Goal: Information Seeking & Learning: Check status

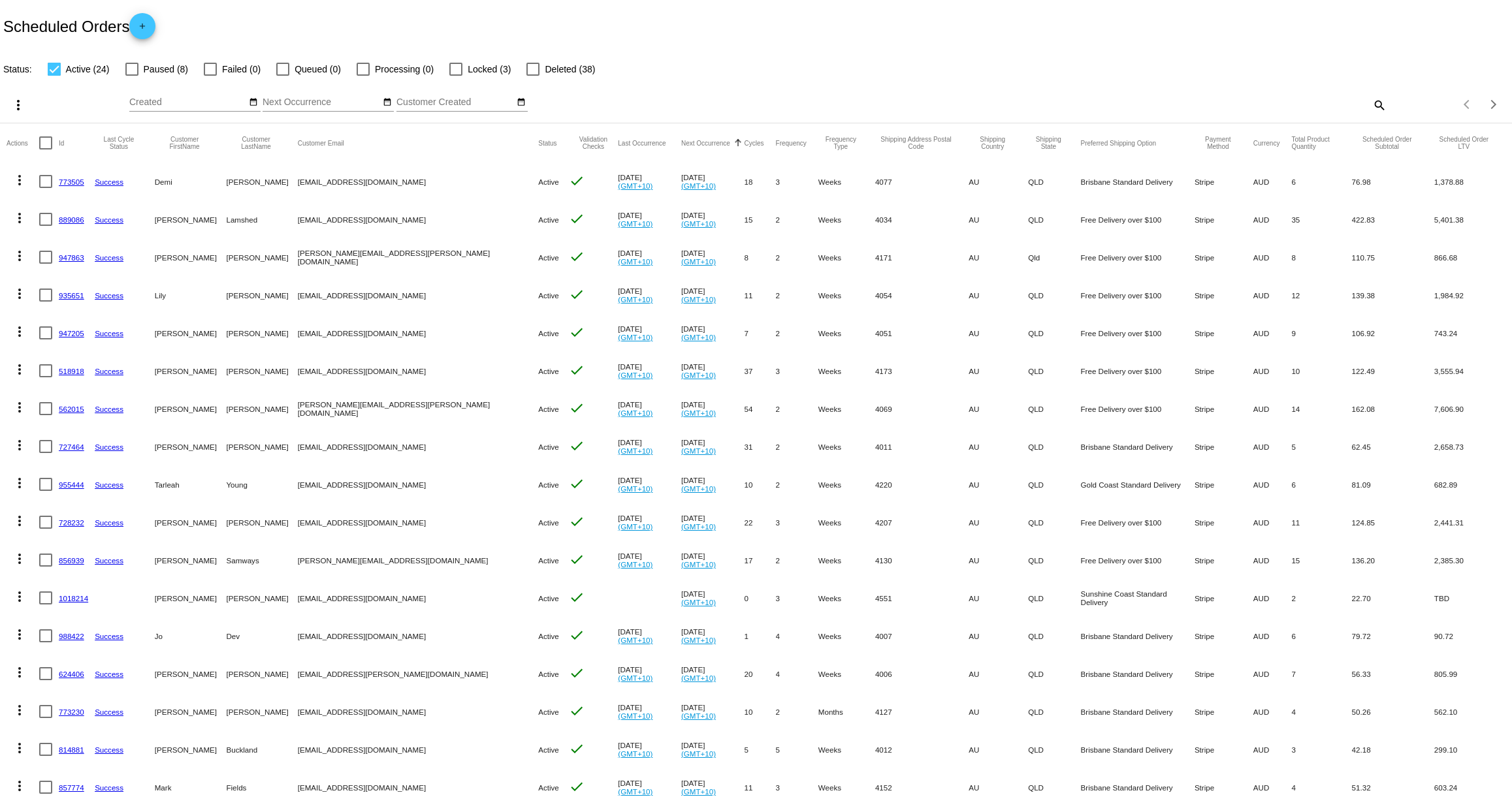
click at [64, 260] on link "947863" at bounding box center [71, 257] width 26 height 9
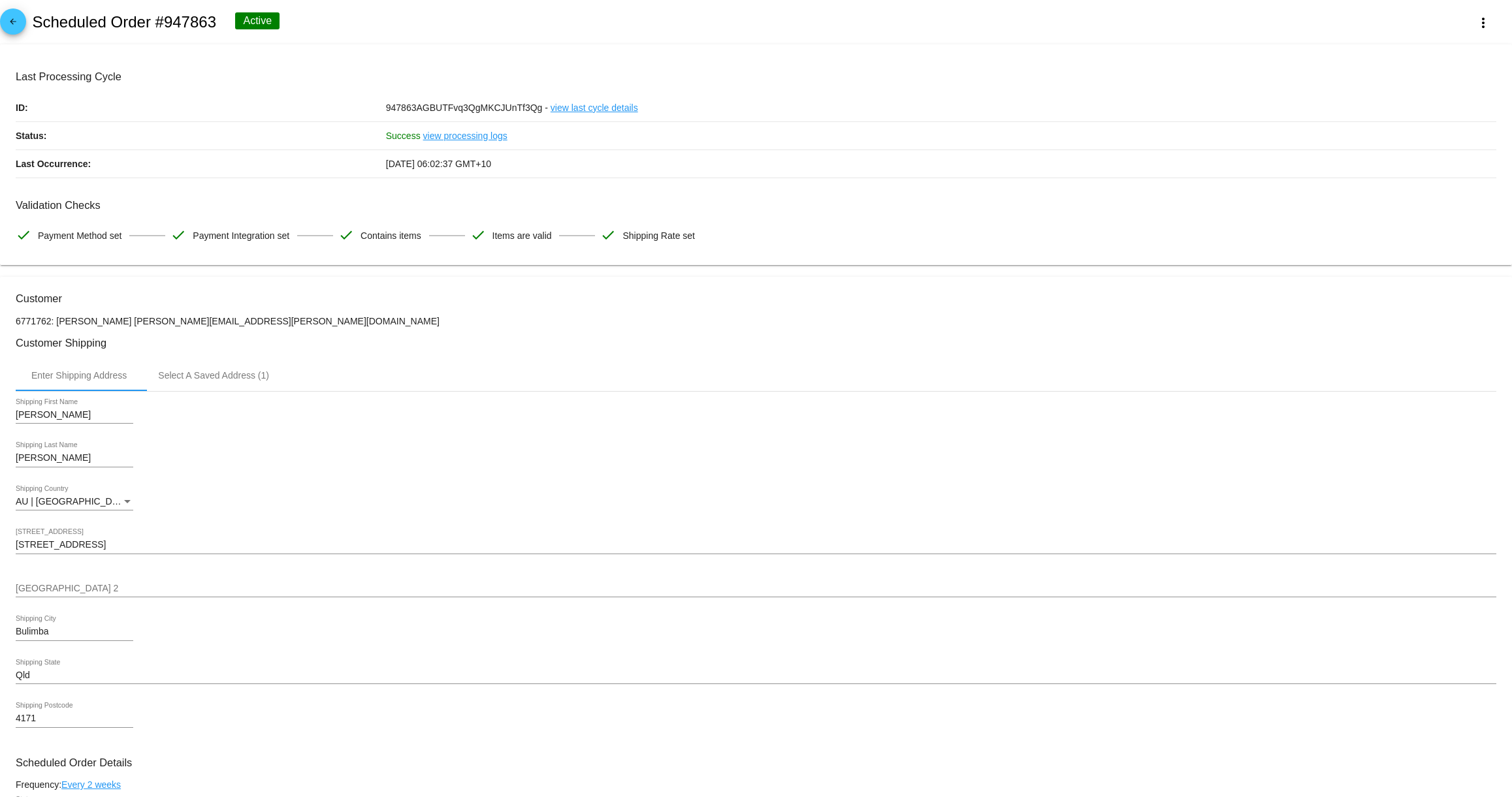
click at [16, 26] on mat-icon "arrow_back" at bounding box center [12, 25] width 15 height 15
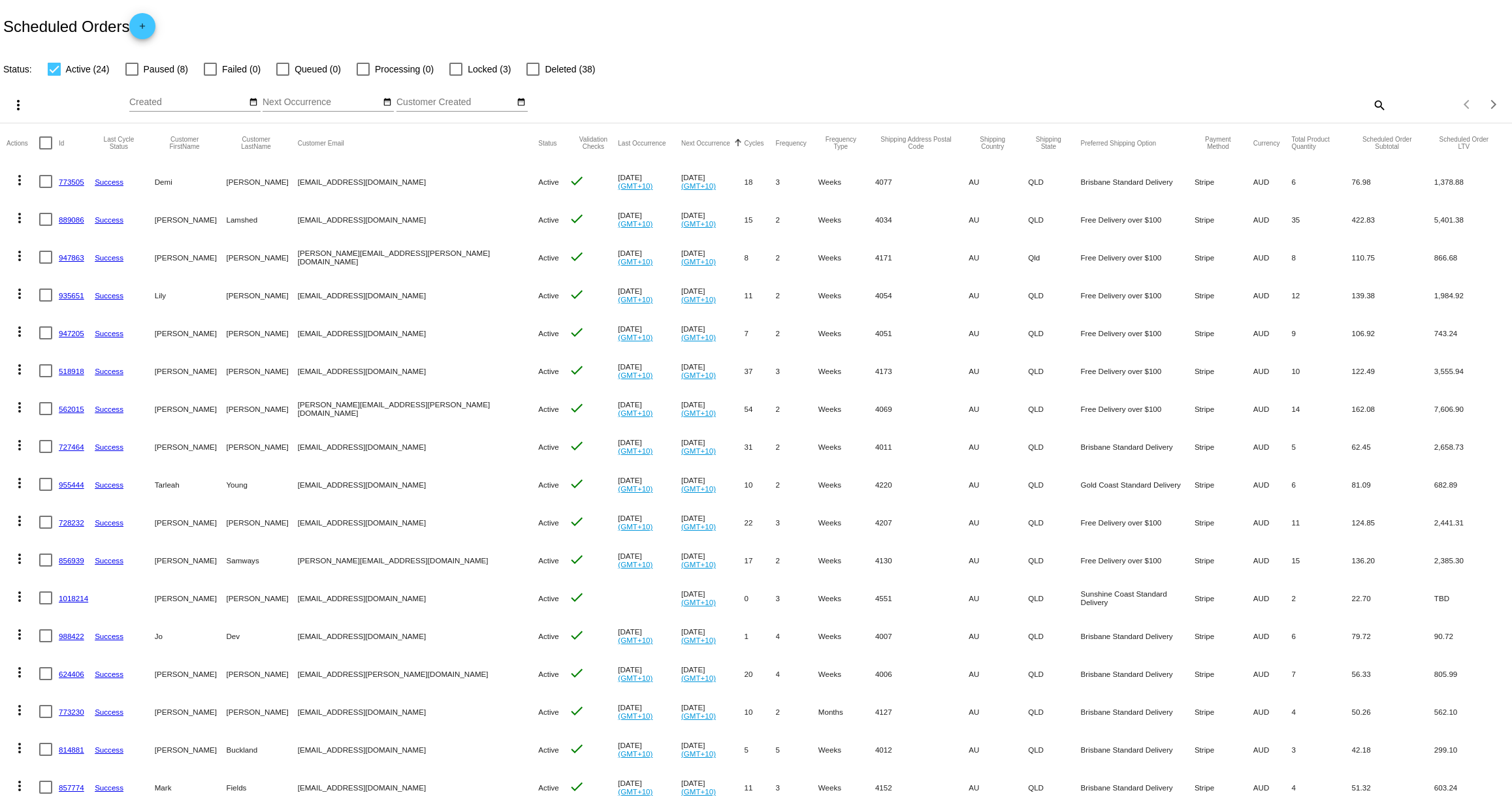
click at [71, 292] on link "935651" at bounding box center [71, 295] width 26 height 9
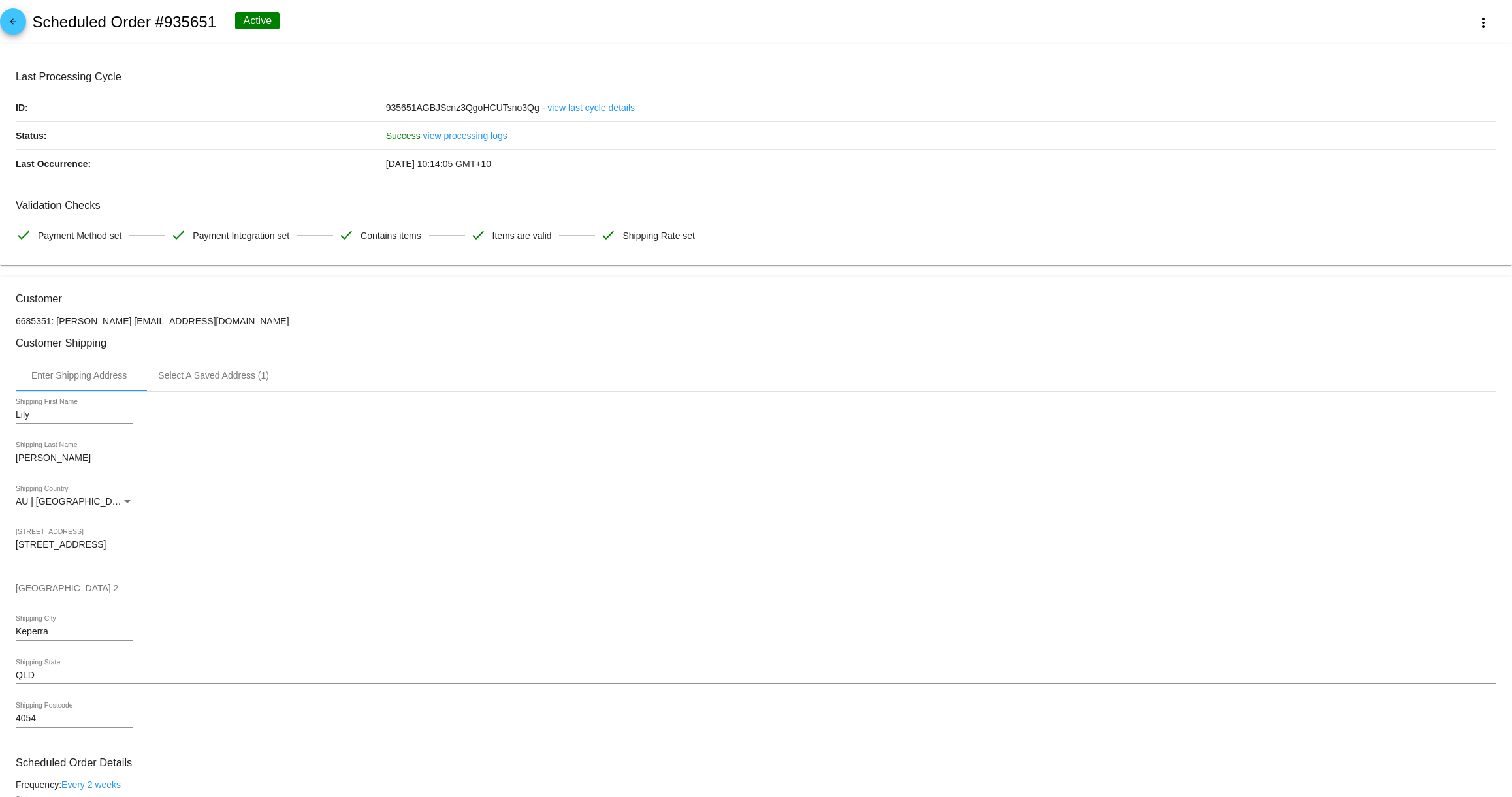
click at [7, 22] on mat-icon "arrow_back" at bounding box center [12, 25] width 15 height 15
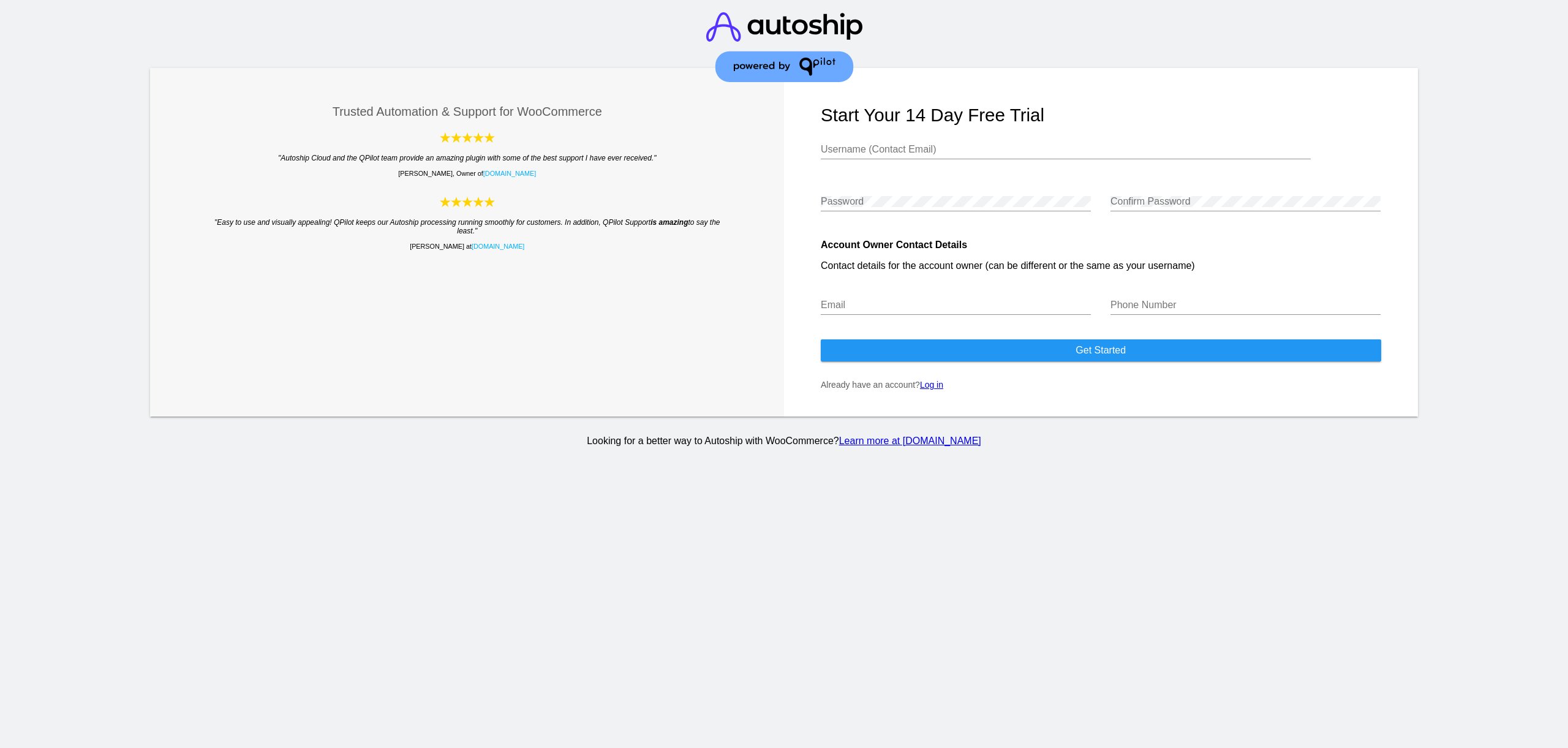
type input "[EMAIL_ADDRESS][DOMAIN_NAME]"
click at [937, 389] on link "Log in" at bounding box center [932, 384] width 23 height 10
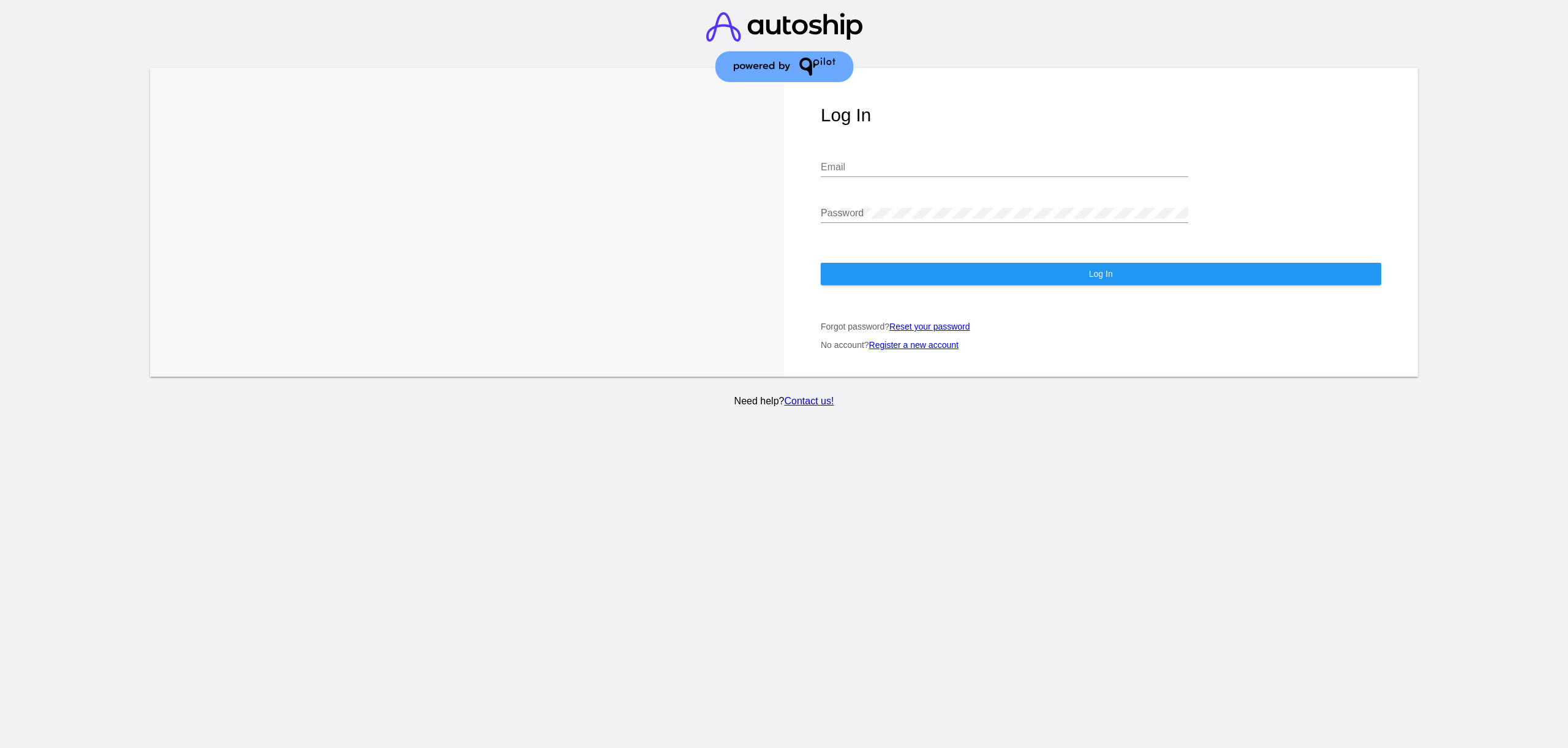
type input "[EMAIL_ADDRESS][DOMAIN_NAME]"
click at [921, 273] on button "Log In" at bounding box center [1100, 273] width 561 height 22
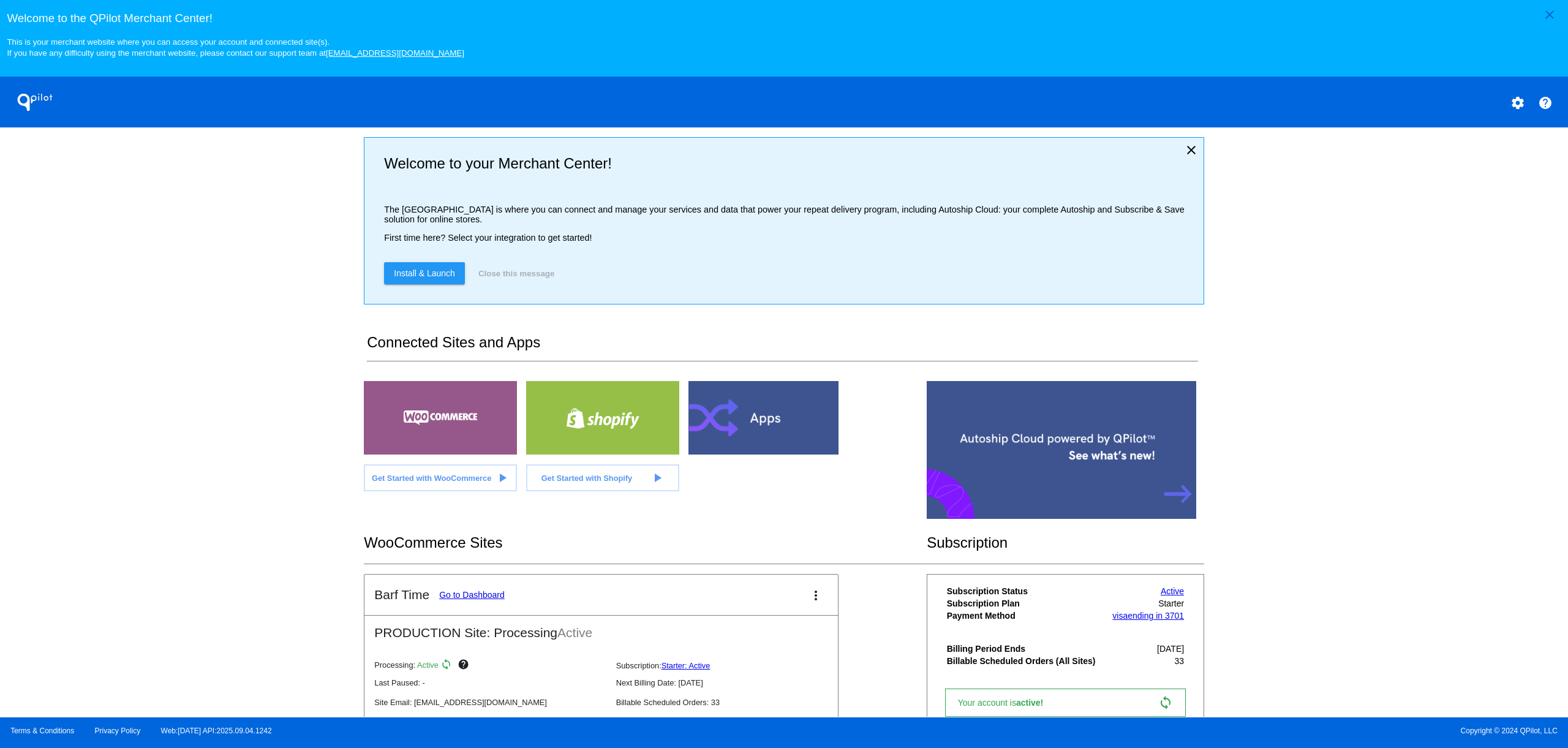
click at [497, 600] on link "Go to Dashboard" at bounding box center [471, 594] width 65 height 10
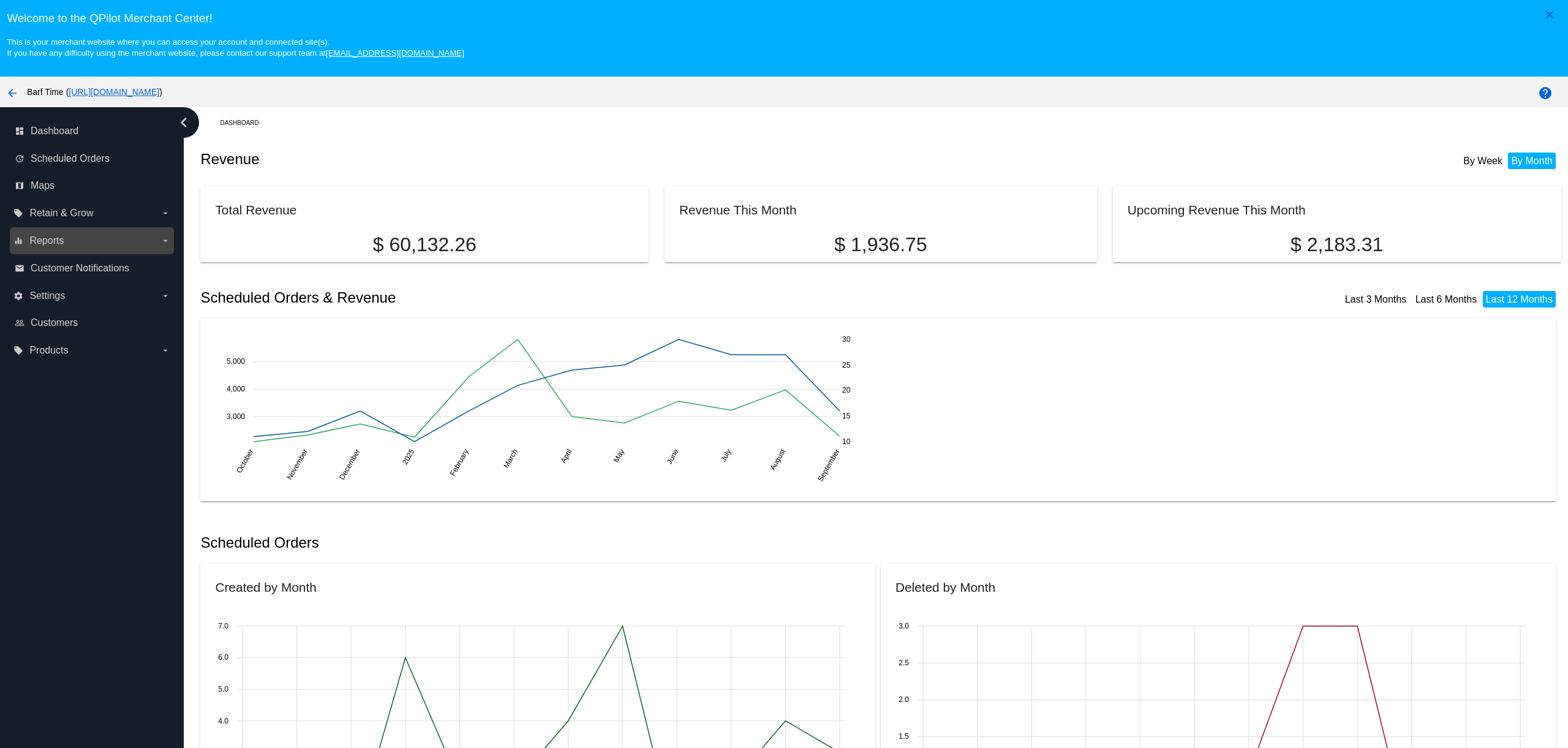
click at [69, 240] on label "equalizer Reports arrow_drop_down" at bounding box center [91, 240] width 156 height 20
click at [0, 0] on input "equalizer Reports arrow_drop_down" at bounding box center [0, 0] width 0 height 0
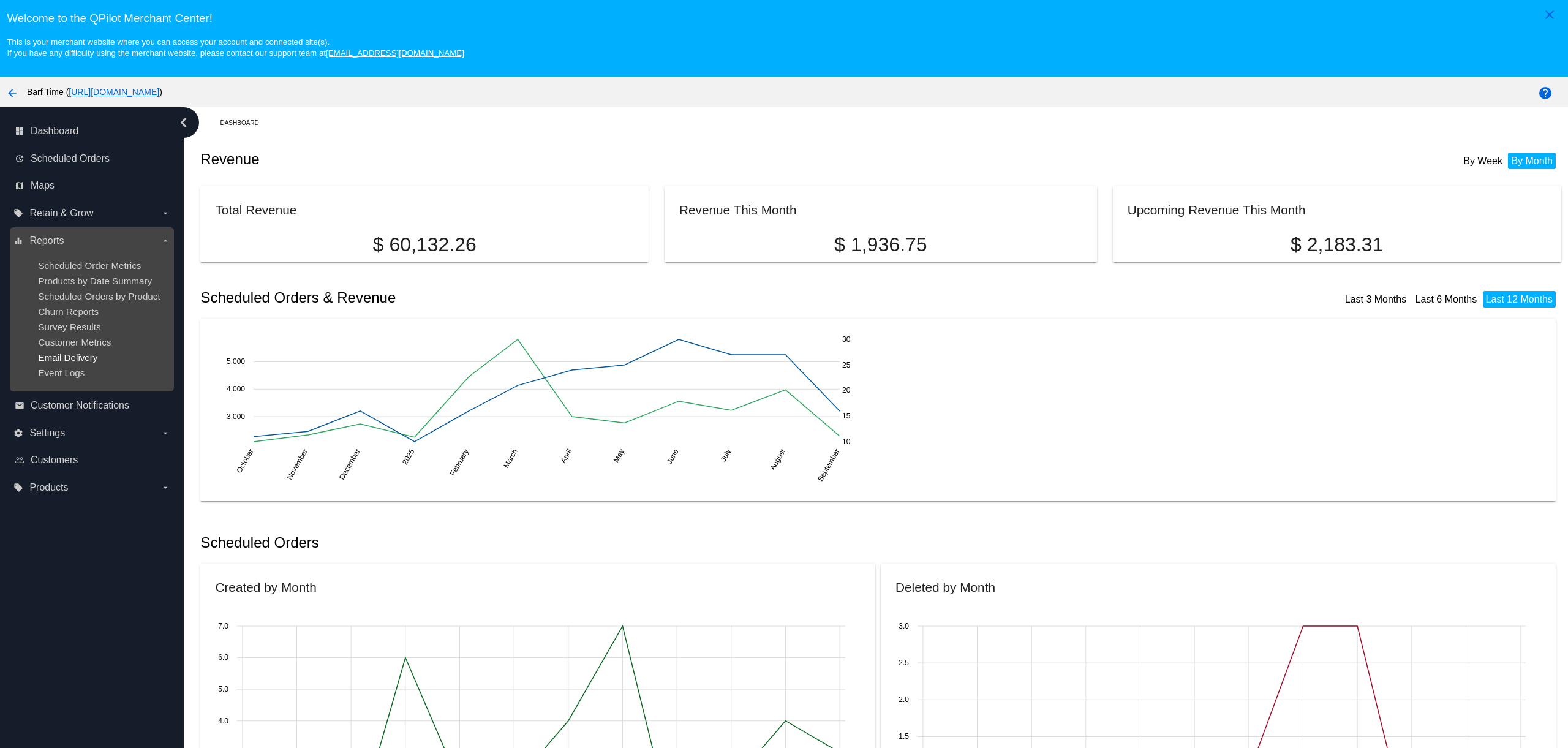
click at [69, 363] on span "Email Delivery" at bounding box center [67, 357] width 59 height 11
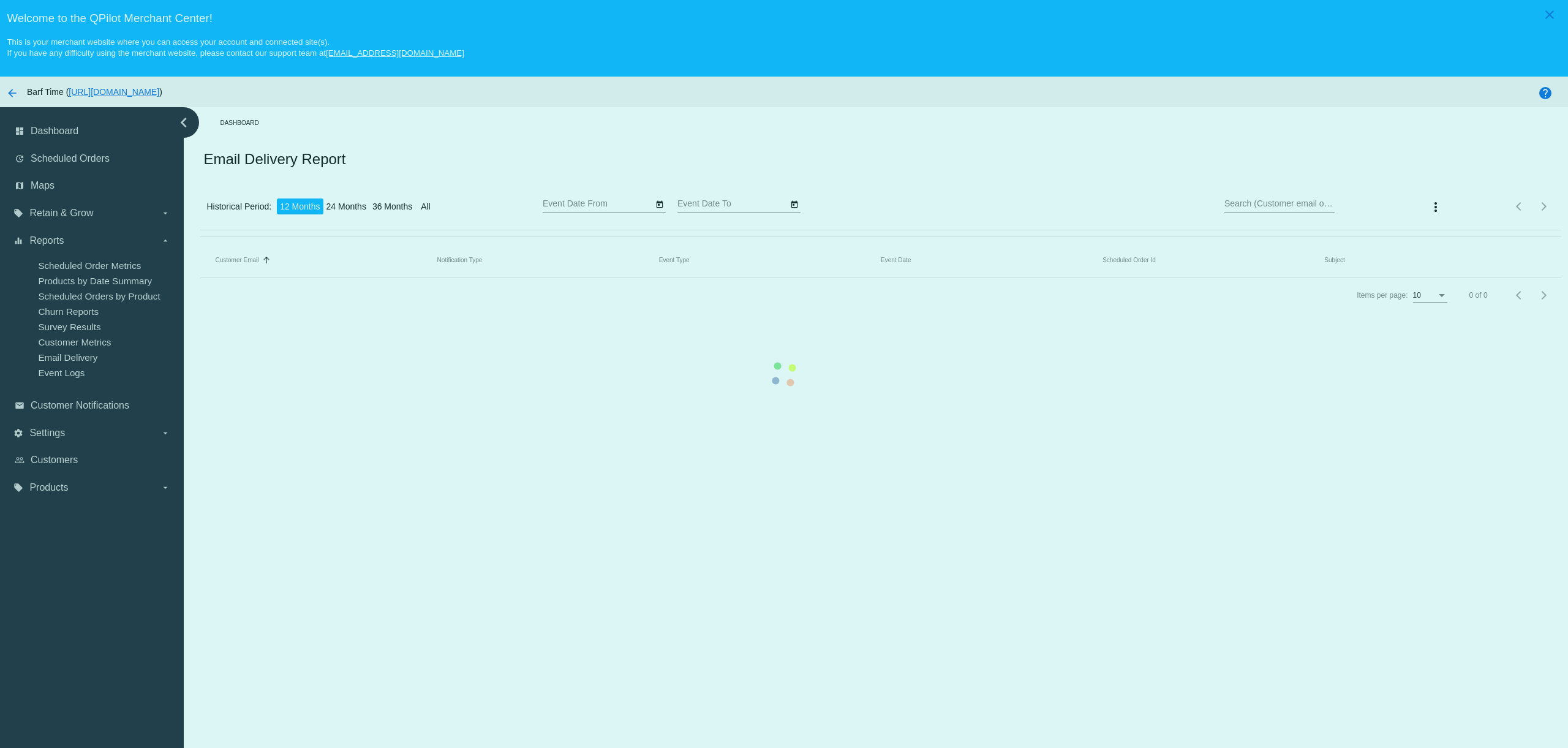
type input "9/12/2024"
type input "9/12/2025"
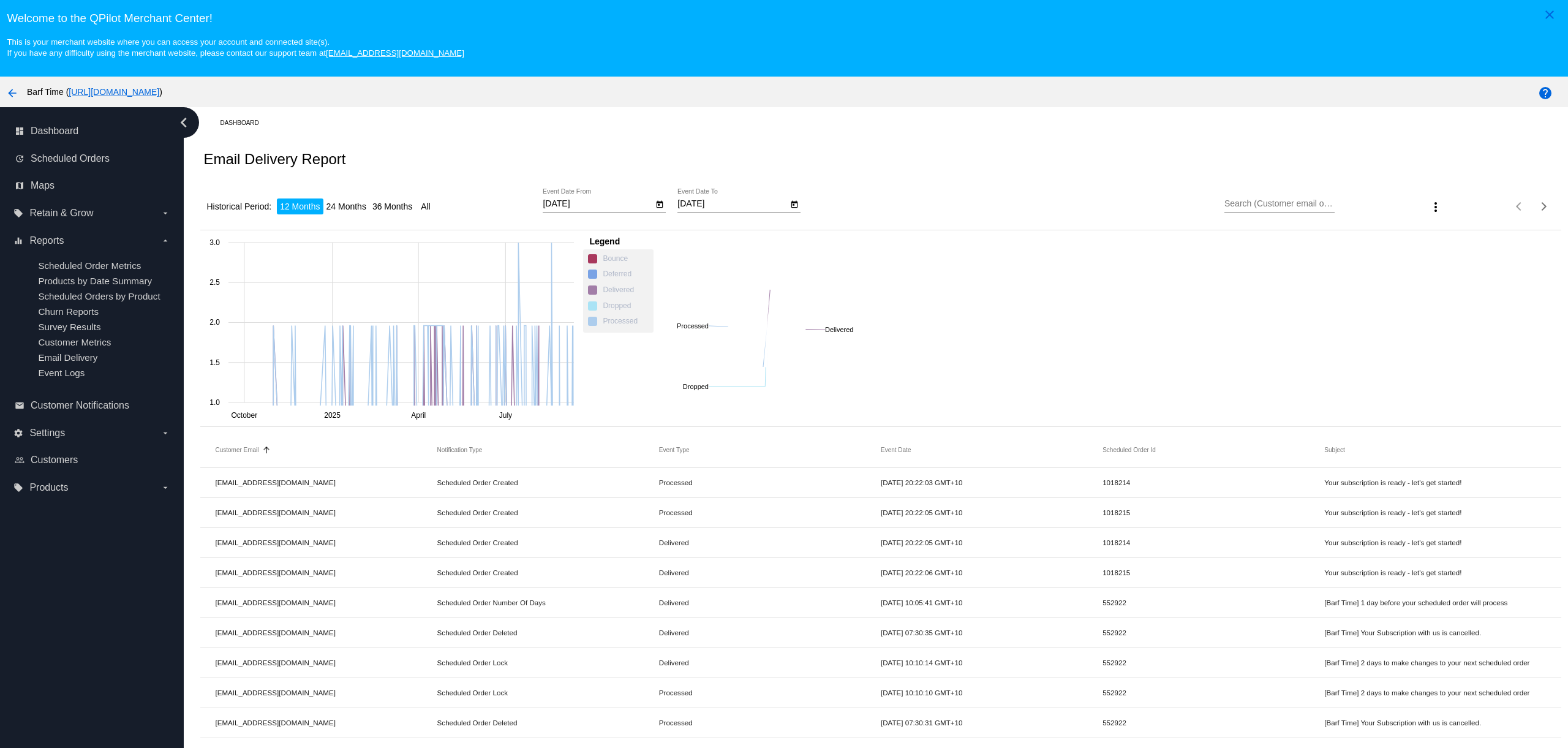
click at [1247, 207] on input "Search (Customer email or subject)" at bounding box center [1279, 204] width 110 height 10
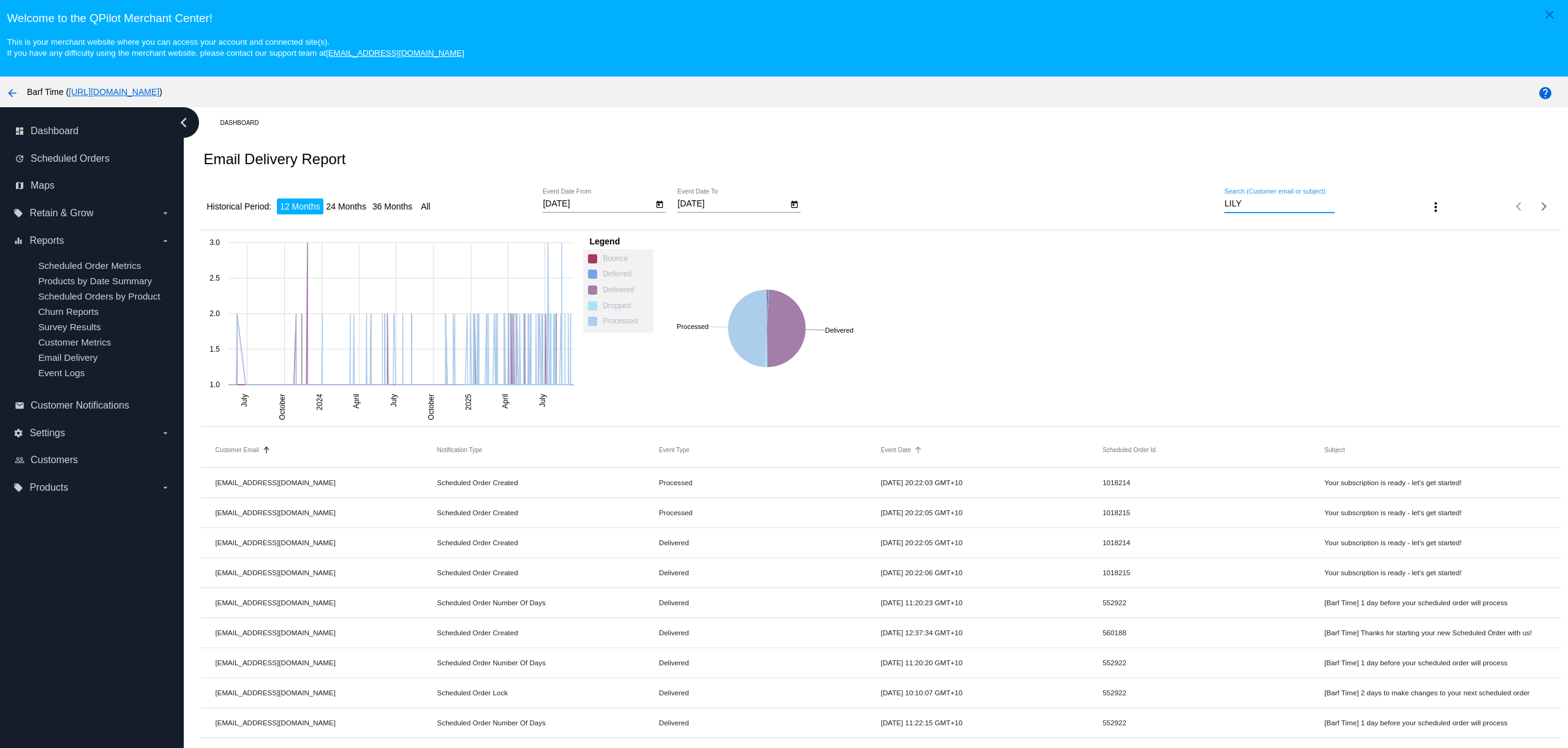
type input "LILY"
click at [904, 453] on button "Event Date" at bounding box center [897, 450] width 30 height 7
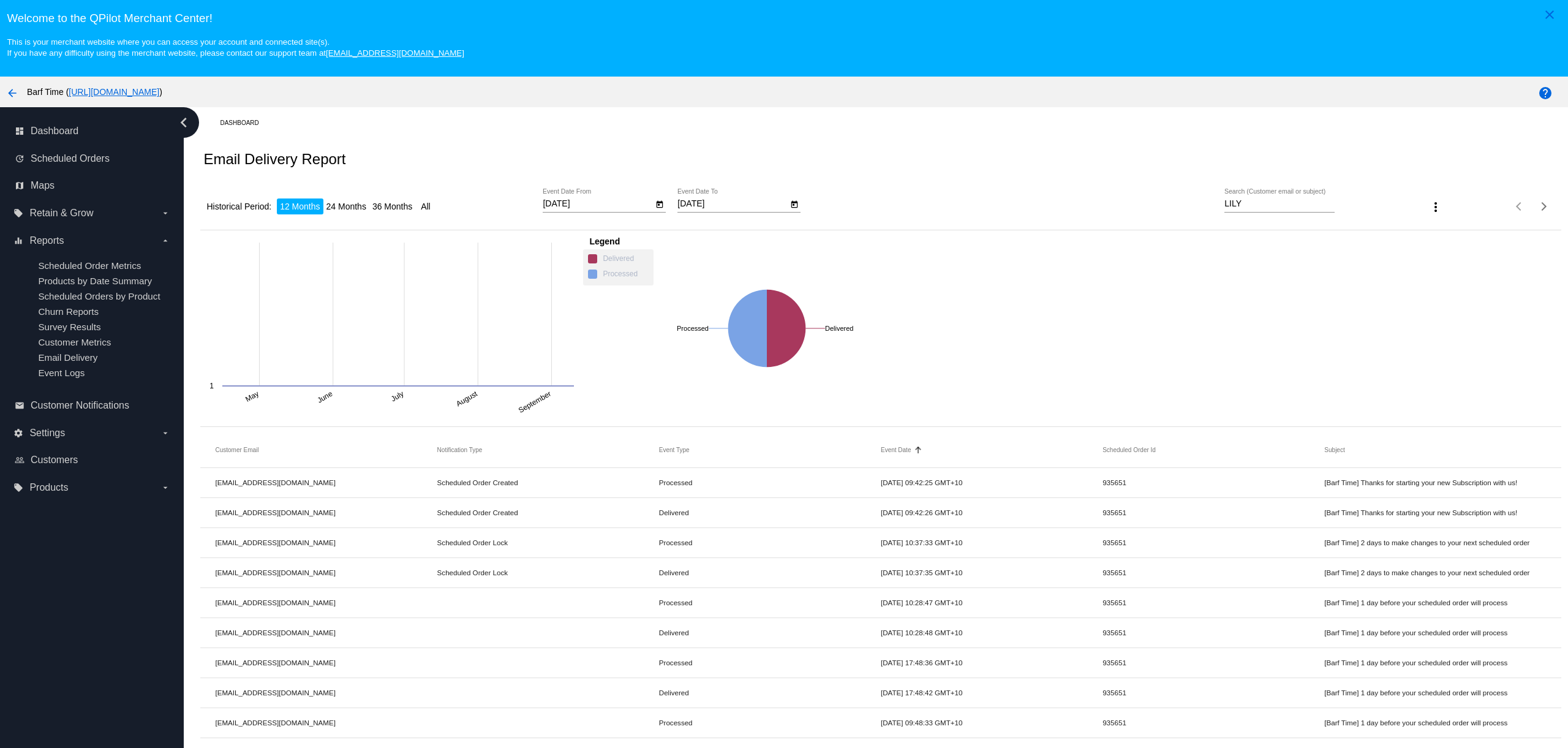
click at [904, 453] on button "Event Date" at bounding box center [897, 450] width 30 height 7
click at [69, 131] on span "Dashboard" at bounding box center [54, 130] width 47 height 11
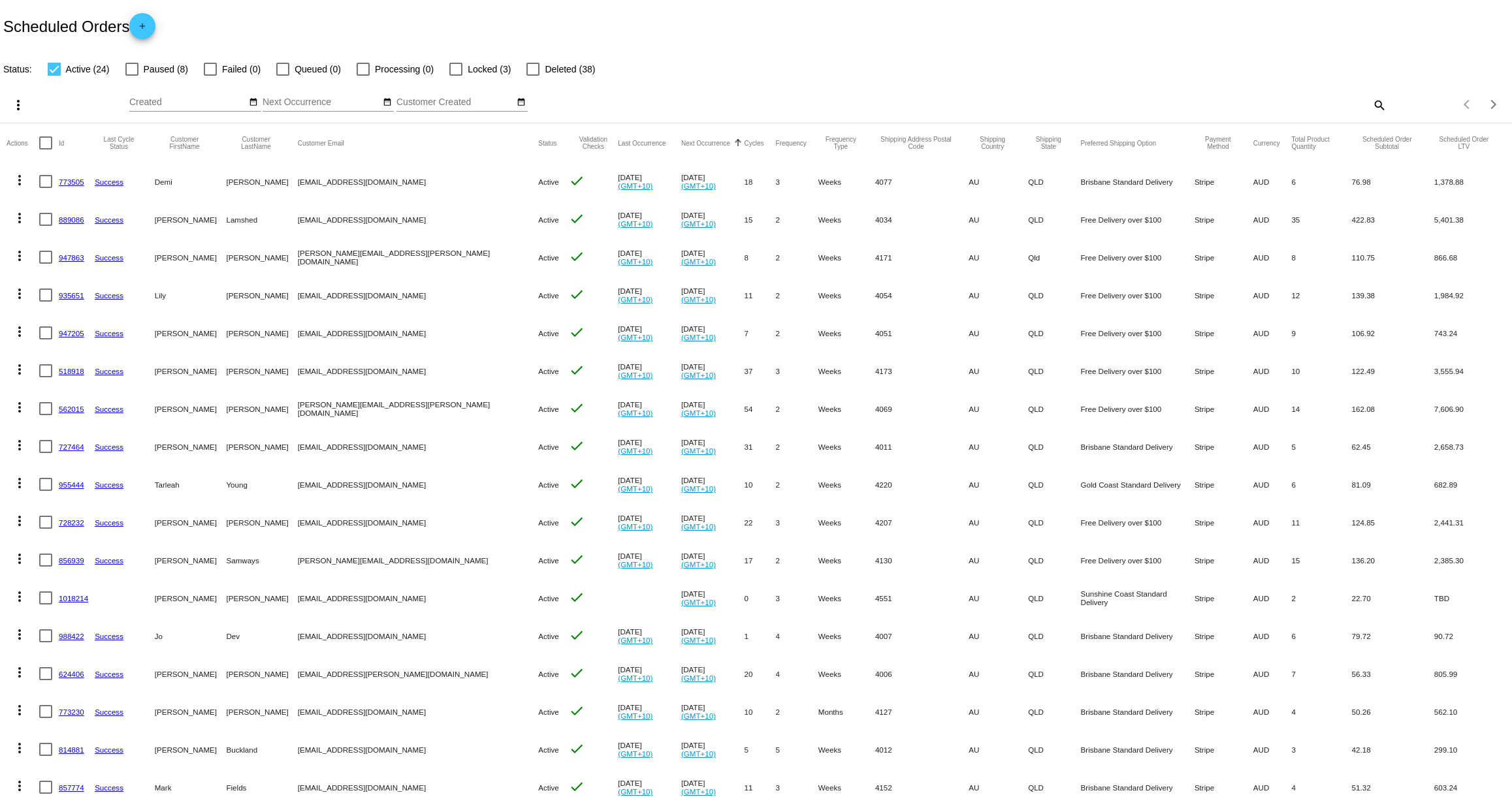
scroll to position [160, 0]
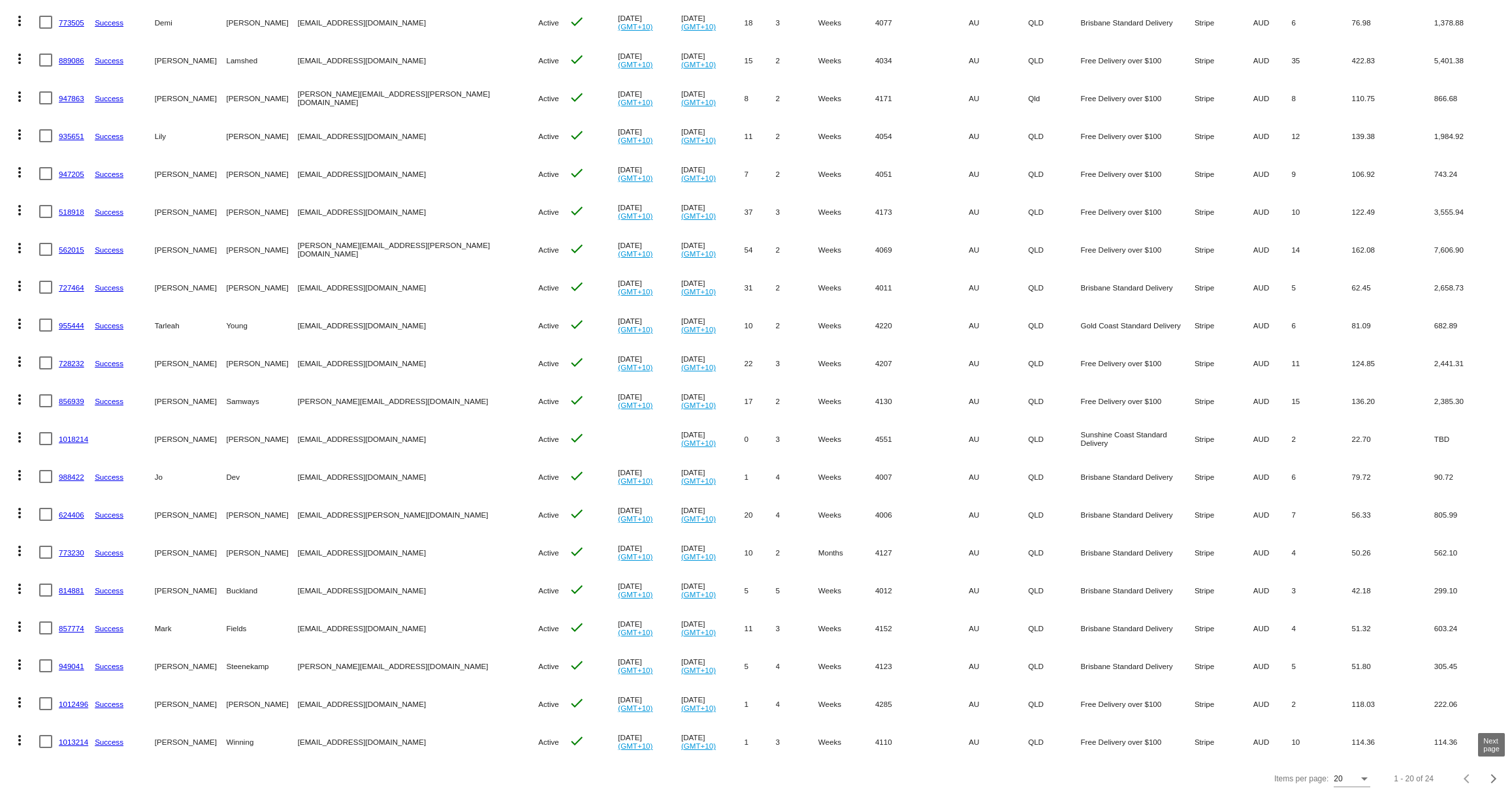
click at [1493, 779] on div "Next page" at bounding box center [1492, 779] width 10 height 10
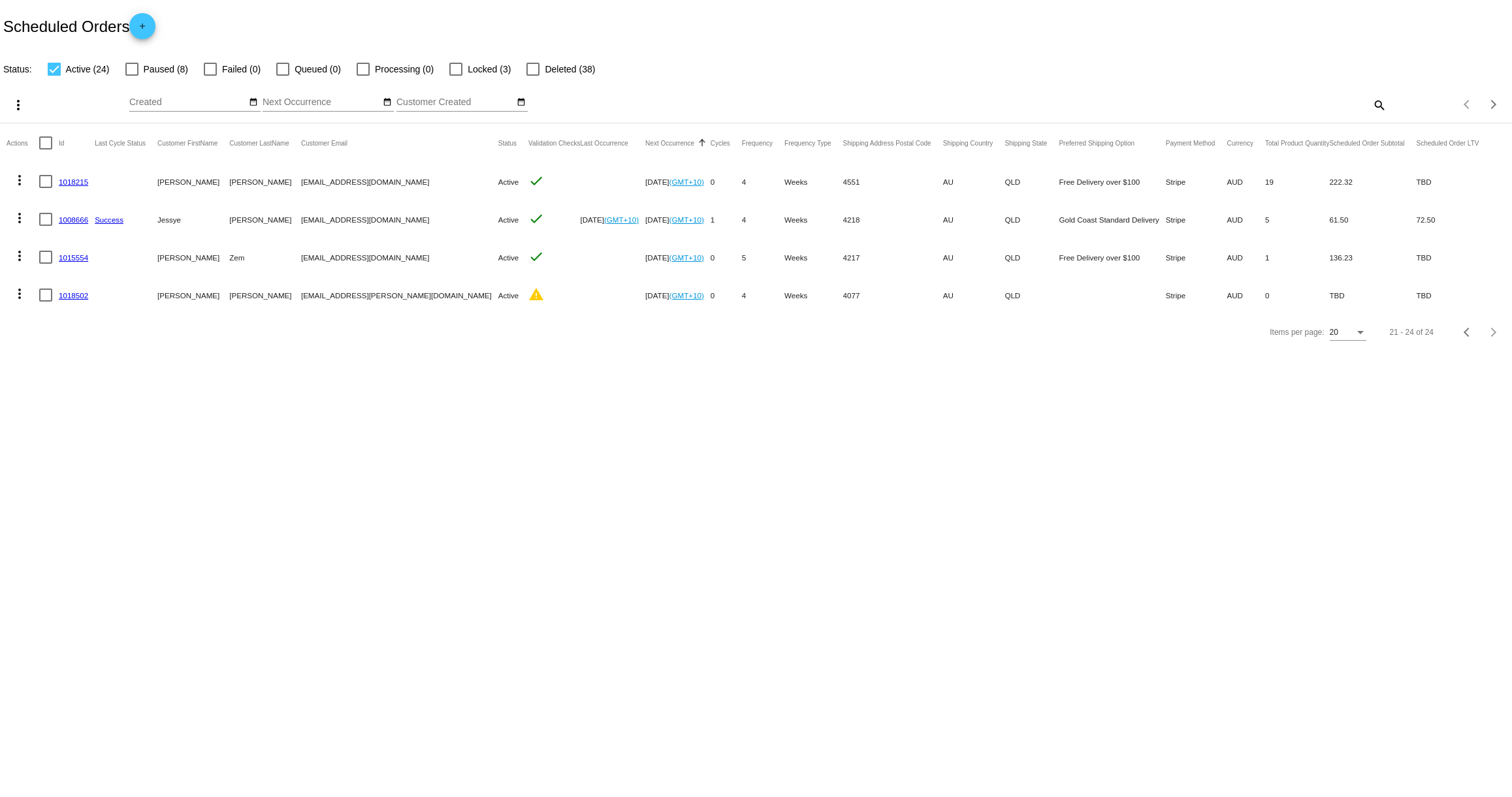
scroll to position [0, 0]
click at [1462, 335] on span "Previous page" at bounding box center [1466, 331] width 26 height 7
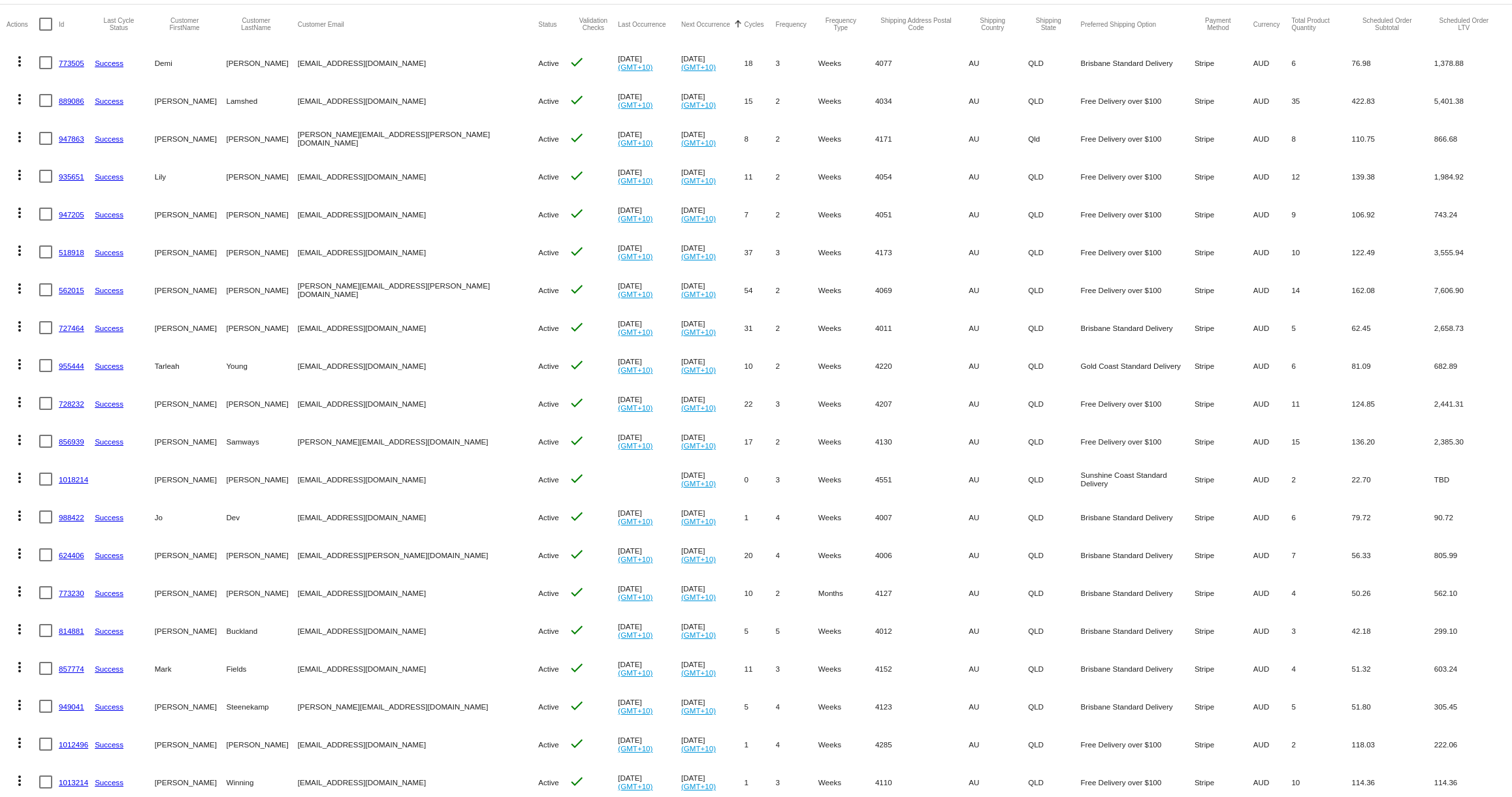
scroll to position [136, 0]
